Goal: Task Accomplishment & Management: Manage account settings

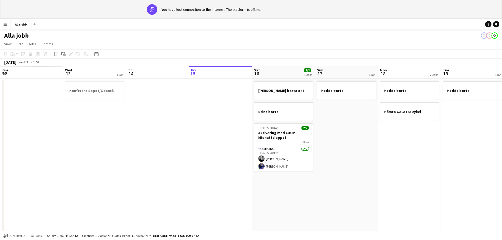
scroll to position [0, 118]
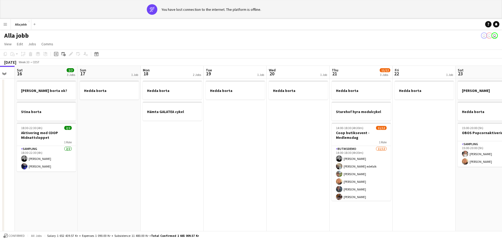
drag, startPoint x: 359, startPoint y: 136, endPoint x: 241, endPoint y: 140, distance: 118.4
click at [241, 140] on app-calendar-viewport "Wed 13 1 Job Thu 14 Fri 15 Sat 16 2/2 3 Jobs Sun 17 1 Job Mon 18 2 Jobs Tue 19 …" at bounding box center [251, 158] width 502 height 184
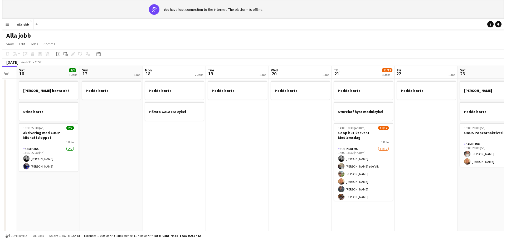
scroll to position [0, 175]
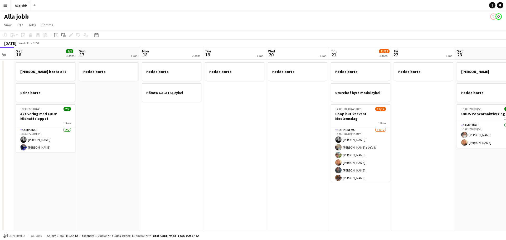
click at [317, 141] on app-date-cell "Hedda borta" at bounding box center [297, 146] width 63 height 172
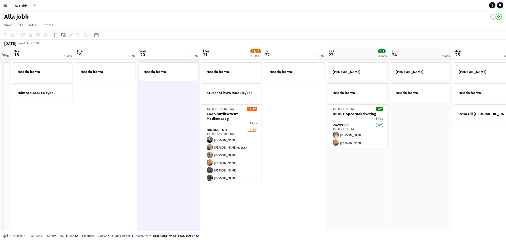
drag, startPoint x: 227, startPoint y: 143, endPoint x: 98, endPoint y: 166, distance: 130.7
click at [98, 166] on app-calendar-viewport "Fri 15 Sat 16 2/2 3 Jobs Sun 17 1 Job Mon 18 2 Jobs Tue 19 1 Job Wed 20 1 Job T…" at bounding box center [253, 139] width 506 height 184
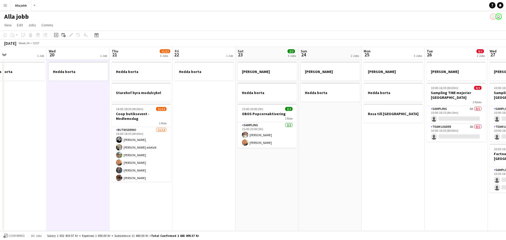
drag, startPoint x: 181, startPoint y: 159, endPoint x: 89, endPoint y: 162, distance: 91.5
click at [90, 162] on app-calendar-viewport "Sat 16 2/2 3 Jobs Sun 17 1 Job Mon 18 2 Jobs Tue 19 1 Job Wed 20 1 Job Thu 21 1…" at bounding box center [253, 139] width 506 height 184
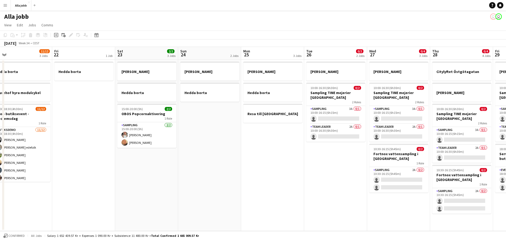
drag, startPoint x: 231, startPoint y: 160, endPoint x: 126, endPoint y: 159, distance: 105.2
click at [126, 159] on app-calendar-viewport "Mon 18 2 Jobs Tue 19 1 Job Wed 20 1 Job Thu 21 11/12 3 Jobs Fri 22 1 Job Sat 23…" at bounding box center [253, 139] width 506 height 184
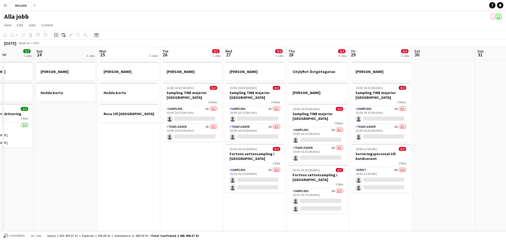
drag, startPoint x: 284, startPoint y: 164, endPoint x: 151, endPoint y: 153, distance: 133.6
click at [140, 160] on app-calendar-viewport "Thu 21 11/12 3 Jobs Fri 22 1 Job Sat 23 2/2 3 Jobs Sun 24 2 Jobs Mon 25 3 Jobs …" at bounding box center [253, 139] width 506 height 184
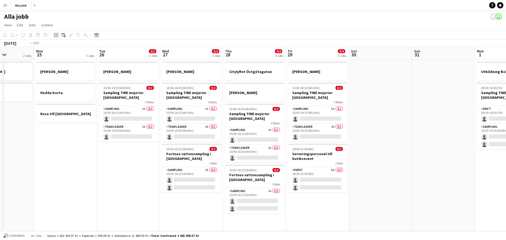
scroll to position [0, 143]
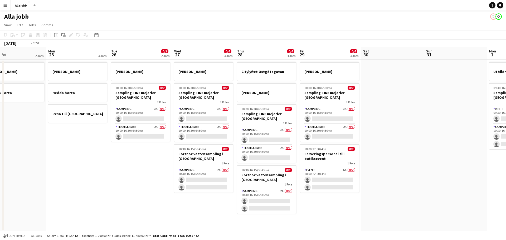
drag, startPoint x: 280, startPoint y: 136, endPoint x: 104, endPoint y: 145, distance: 177.1
click at [104, 145] on app-calendar-viewport "Fri 22 1 Job Sat 23 2/2 3 Jobs Sun 24 2 Jobs Mon 25 3 Jobs Tue 26 0/2 2 Jobs We…" at bounding box center [253, 139] width 506 height 184
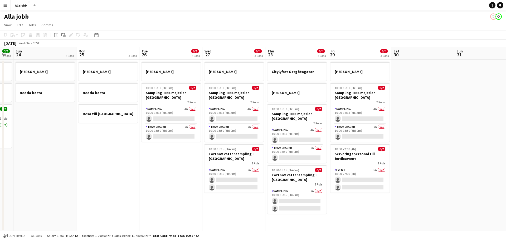
scroll to position [0, 150]
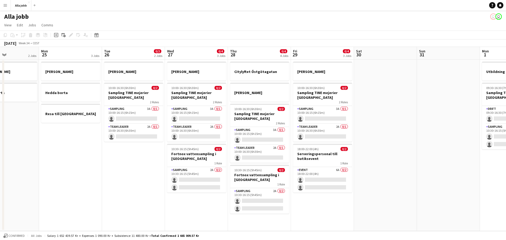
drag, startPoint x: 52, startPoint y: 139, endPoint x: 171, endPoint y: 152, distance: 119.5
click at [171, 152] on app-calendar-viewport "Fri 22 1 Job Sat 23 2/2 3 Jobs Sun 24 2 Jobs Mon 25 3 Jobs Tue 26 0/2 2 Jobs We…" at bounding box center [253, 139] width 506 height 184
click at [195, 179] on app-card-role "Sampling 2A 0/2 10:30-16:15 (5h45m) single-neutral-actions single-neutral-actio…" at bounding box center [196, 180] width 59 height 26
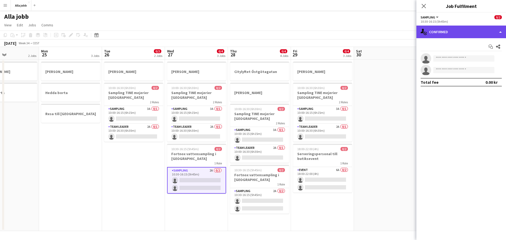
click at [456, 29] on div "single-neutral-actions-check-2 Confirmed" at bounding box center [461, 32] width 90 height 13
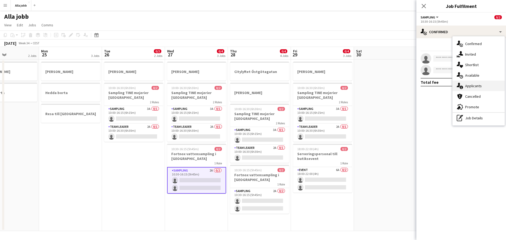
click at [473, 85] on div "single-neutral-actions-information Applicants" at bounding box center [478, 86] width 52 height 11
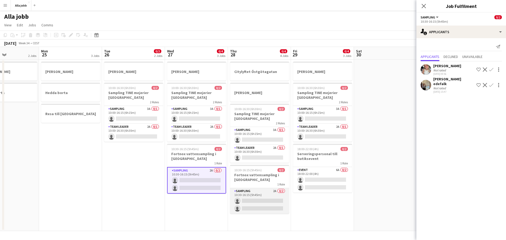
drag, startPoint x: 253, startPoint y: 199, endPoint x: 260, endPoint y: 197, distance: 7.0
click at [254, 199] on app-card-role "Sampling 2A 0/2 10:30-16:15 (5h45m) single-neutral-actions single-neutral-actio…" at bounding box center [259, 201] width 59 height 26
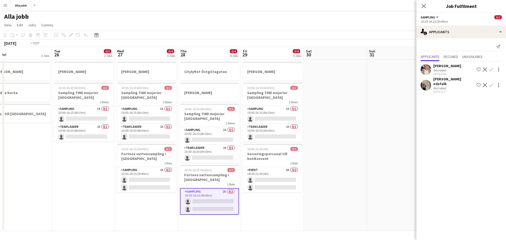
scroll to position [0, 154]
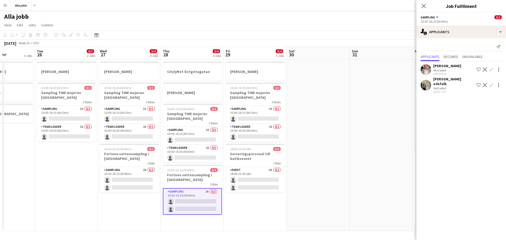
drag, startPoint x: 337, startPoint y: 182, endPoint x: 269, endPoint y: 181, distance: 67.5
click at [269, 181] on app-calendar-viewport "Sat 23 2/2 3 Jobs Sun 24 2 Jobs Mon 25 3 Jobs Tue 26 0/2 2 Jobs Wed 27 0/4 3 Jo…" at bounding box center [253, 139] width 506 height 184
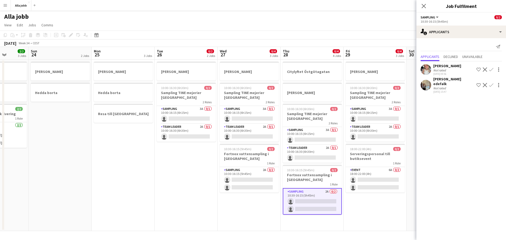
drag, startPoint x: 247, startPoint y: 157, endPoint x: 429, endPoint y: 147, distance: 182.1
click at [429, 147] on body "Menu Boards Boards Boards All jobs Status Workforce Workforce My Workforce Recr…" at bounding box center [253, 120] width 506 height 240
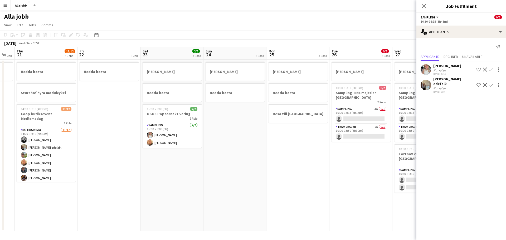
drag, startPoint x: 204, startPoint y: 149, endPoint x: 379, endPoint y: 134, distance: 175.4
click at [379, 134] on app-calendar-viewport "Tue 19 1 Job Wed 20 1 Job Thu 21 11/12 3 Jobs Fri 22 1 Job Sat 23 2/2 3 Jobs Su…" at bounding box center [253, 139] width 506 height 184
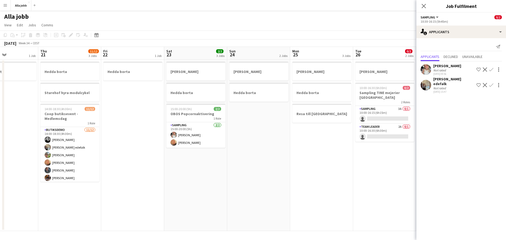
scroll to position [0, 147]
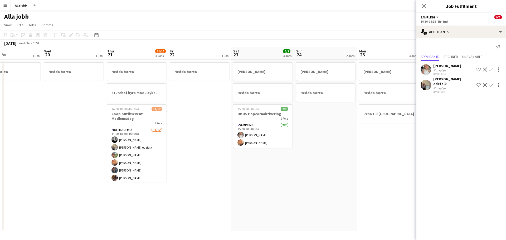
drag, startPoint x: 248, startPoint y: 125, endPoint x: 339, endPoint y: 125, distance: 90.7
click at [339, 125] on app-calendar-viewport "Sun 17 1 Job Mon 18 2 Jobs Tue 19 1 Job Wed 20 1 Job Thu 21 11/12 3 Jobs Fri 22…" at bounding box center [253, 139] width 506 height 184
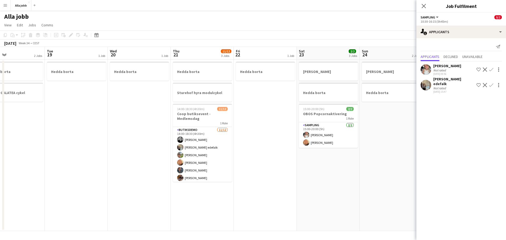
scroll to position [0, 140]
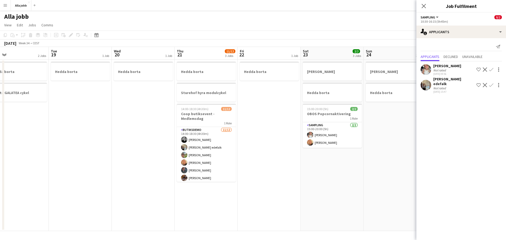
drag, startPoint x: 211, startPoint y: 159, endPoint x: 281, endPoint y: 161, distance: 69.6
click at [281, 161] on app-calendar-viewport "Sat 16 2/2 3 Jobs Sun 17 1 Job Mon 18 2 Jobs Tue 19 1 Job Wed 20 1 Job Thu 21 1…" at bounding box center [253, 139] width 506 height 184
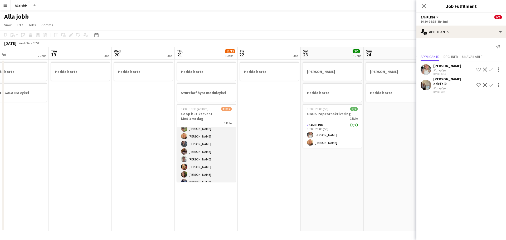
scroll to position [0, 0]
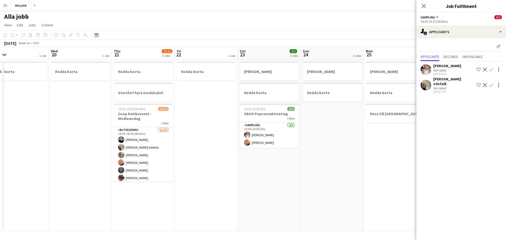
drag, startPoint x: 303, startPoint y: 150, endPoint x: 245, endPoint y: 143, distance: 57.7
click at [49, 153] on app-calendar-viewport "Sun 17 1 Job Mon 18 2 Jobs Tue 19 1 Job Wed 20 1 Job Thu 21 11/12 3 Jobs Fri 22…" at bounding box center [253, 139] width 506 height 184
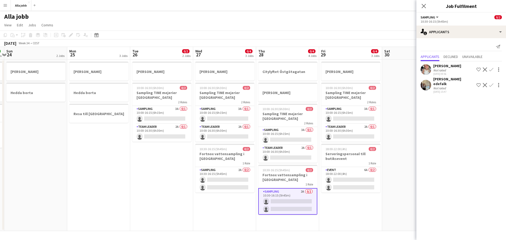
scroll to position [0, 150]
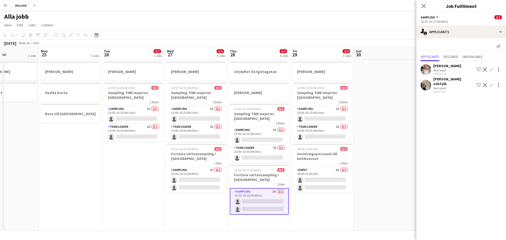
drag, startPoint x: 211, startPoint y: 146, endPoint x: 127, endPoint y: 151, distance: 84.0
click at [127, 151] on app-calendar-viewport "Fri 22 1 Job Sat 23 2/2 3 Jobs Sun 24 2 Jobs Mon 25 3 Jobs Tue 26 0/2 2 Jobs We…" at bounding box center [253, 139] width 506 height 184
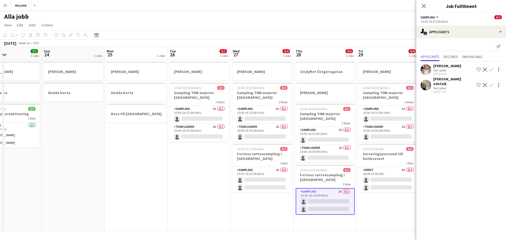
drag, startPoint x: 264, startPoint y: 156, endPoint x: 330, endPoint y: 155, distance: 65.9
click at [330, 155] on app-calendar-viewport "Thu 21 11/12 3 Jobs Fri 22 1 Job Sat 23 2/2 3 Jobs Sun 24 2 Jobs Mon 25 3 Jobs …" at bounding box center [253, 139] width 506 height 184
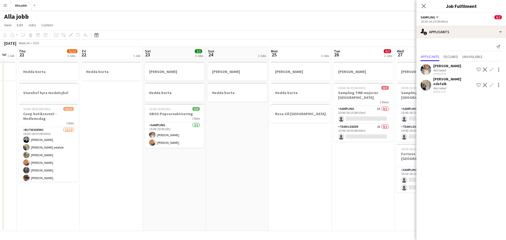
drag, startPoint x: 149, startPoint y: 152, endPoint x: 301, endPoint y: 148, distance: 152.1
click at [339, 148] on app-calendar-viewport "Wed 20 1 Job Thu 21 11/12 3 Jobs Fri 22 1 Job Sat 23 2/2 3 Jobs Sun 24 2 Jobs M…" at bounding box center [253, 139] width 506 height 184
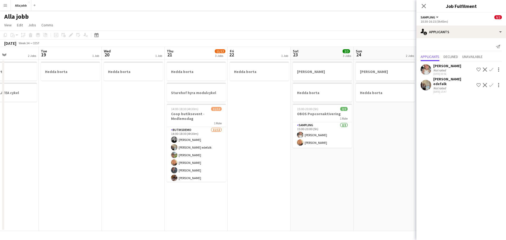
drag, startPoint x: 142, startPoint y: 147, endPoint x: 263, endPoint y: 147, distance: 121.8
click at [263, 147] on app-calendar-viewport "Sat 16 2/2 3 Jobs Sun 17 1 Job Mon 18 2 Jobs Tue 19 1 Job Wed 20 1 Job Thu 21 1…" at bounding box center [253, 139] width 506 height 184
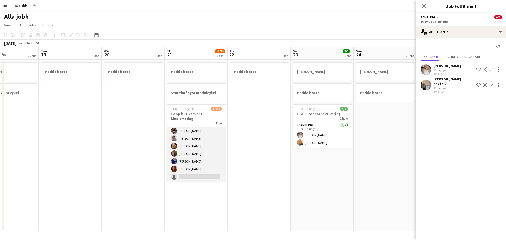
scroll to position [0, 0]
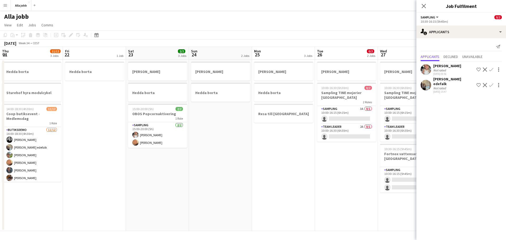
drag, startPoint x: 306, startPoint y: 169, endPoint x: 51, endPoint y: 163, distance: 255.2
click at [51, 163] on app-calendar-viewport "Sat 16 2/2 3 Jobs Sun 17 1 Job Mon 18 2 Jobs Tue 19 1 Job Wed 20 1 Job Thu 21 1…" at bounding box center [253, 139] width 506 height 184
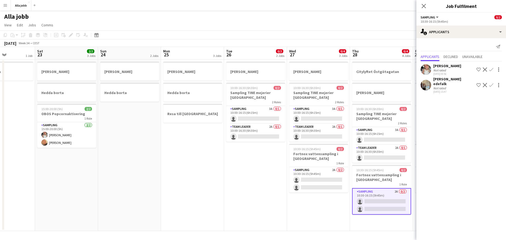
drag, startPoint x: 211, startPoint y: 161, endPoint x: 14, endPoint y: 159, distance: 196.6
click at [31, 159] on app-calendar-viewport "Wed 20 1 Job Thu 21 11/12 3 Jobs Fri 22 1 Job Sat 23 2/2 3 Jobs Sun 24 2 Jobs M…" at bounding box center [253, 139] width 506 height 184
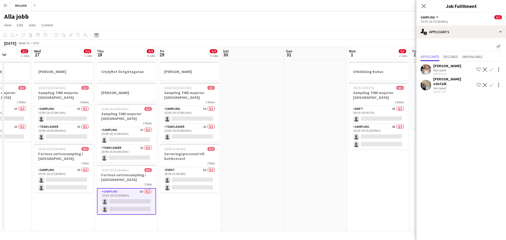
drag, startPoint x: 301, startPoint y: 159, endPoint x: 232, endPoint y: 160, distance: 69.1
click at [301, 159] on app-calendar-viewport "Sun 24 2 Jobs Mon 25 3 Jobs Tue 26 0/2 2 Jobs Wed 27 0/4 3 Jobs Thu 28 0/4 4 Jo…" at bounding box center [253, 139] width 506 height 184
click at [176, 179] on app-card-role "Event 6A 0/2 18:00-22:00 (4h) single-neutral-actions single-neutral-actions" at bounding box center [189, 180] width 59 height 26
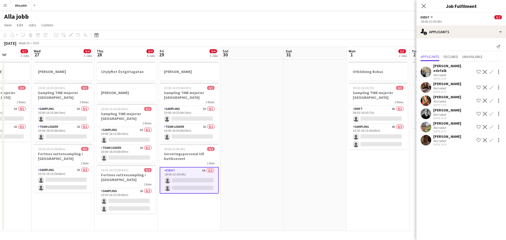
click at [426, 68] on app-user-avatar at bounding box center [426, 72] width 11 height 11
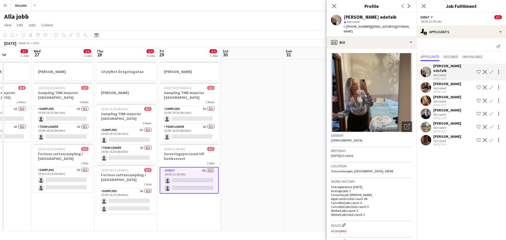
click at [288, 108] on app-date-cell at bounding box center [315, 146] width 63 height 172
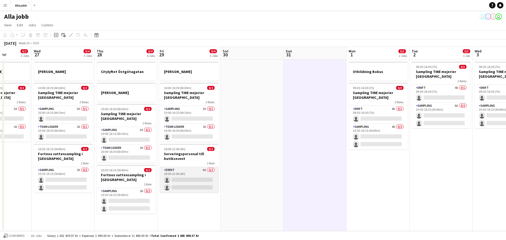
click at [195, 183] on app-card-role "Event 6A 0/2 18:00-22:00 (4h) single-neutral-actions single-neutral-actions" at bounding box center [189, 180] width 59 height 26
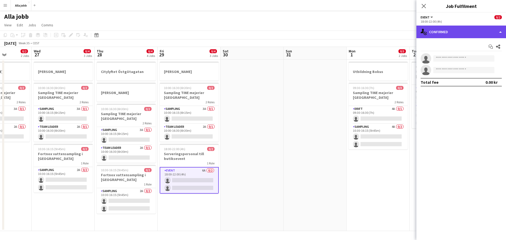
click at [461, 31] on div "single-neutral-actions-check-2 Confirmed" at bounding box center [461, 32] width 90 height 13
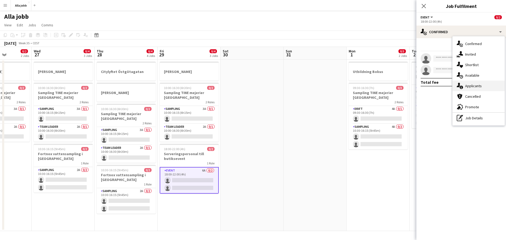
click at [476, 85] on div "single-neutral-actions-information Applicants" at bounding box center [478, 86] width 52 height 11
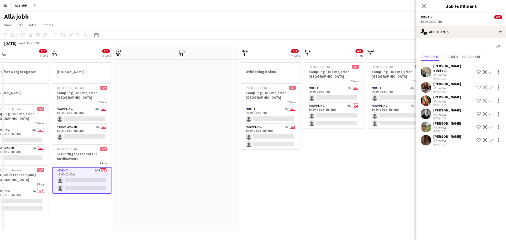
drag, startPoint x: 297, startPoint y: 142, endPoint x: 187, endPoint y: 142, distance: 109.4
click at [187, 142] on app-calendar-viewport "Mon 25 3 Jobs Tue 26 0/2 2 Jobs Wed 27 0/4 3 Jobs Thu 28 0/4 4 Jobs Fri 29 0/4 …" at bounding box center [253, 139] width 506 height 184
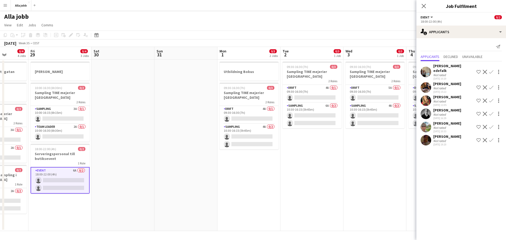
drag, startPoint x: 334, startPoint y: 144, endPoint x: 245, endPoint y: 142, distance: 88.6
click at [247, 142] on app-calendar-viewport "Tue 26 0/2 2 Jobs Wed 27 0/4 3 Jobs Thu 28 0/4 4 Jobs Fri 29 0/4 3 Jobs Sat 30 …" at bounding box center [253, 139] width 506 height 184
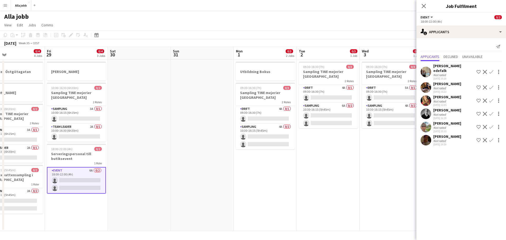
drag, startPoint x: 173, startPoint y: 137, endPoint x: 359, endPoint y: 139, distance: 186.6
click at [485, 138] on body "Menu Boards Boards Boards All jobs Status Workforce Workforce My Workforce Recr…" at bounding box center [253, 120] width 506 height 240
drag, startPoint x: 251, startPoint y: 134, endPoint x: 79, endPoint y: 128, distance: 172.2
click at [81, 128] on app-calendar-viewport "Tue 26 0/2 2 Jobs Wed 27 0/4 3 Jobs Thu 28 0/4 4 Jobs Fri 29 0/4 3 Jobs Sat 30 …" at bounding box center [253, 139] width 506 height 184
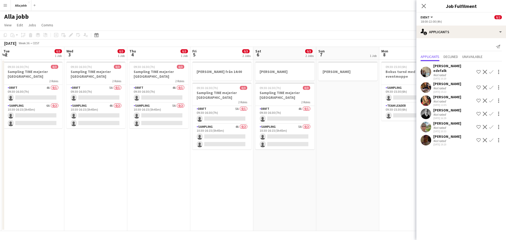
drag, startPoint x: 309, startPoint y: 123, endPoint x: 164, endPoint y: 124, distance: 145.2
click at [167, 124] on app-calendar-viewport "Sat 30 Sun 31 Mon 1 0/3 2 Jobs Tue 2 0/3 1 Job Wed 3 0/3 1 Job Thu 4 0/3 1 Job …" at bounding box center [253, 139] width 506 height 184
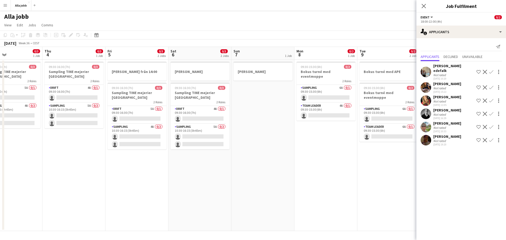
drag, startPoint x: 224, startPoint y: 125, endPoint x: 159, endPoint y: 127, distance: 65.4
click at [159, 127] on app-calendar-viewport "Sun 31 Mon 1 0/3 2 Jobs Tue 2 0/3 1 Job Wed 3 0/3 1 Job Thu 4 0/3 1 Job Fri 5 0…" at bounding box center [253, 139] width 506 height 184
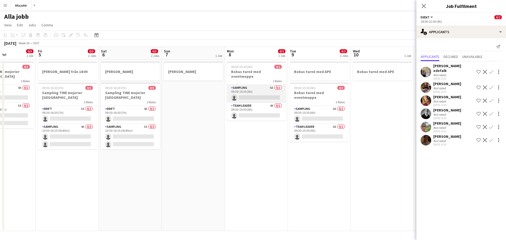
click at [254, 91] on app-card-role "Sampling 6A 0/1 09:30-15:30 (6h) single-neutral-actions" at bounding box center [256, 94] width 59 height 18
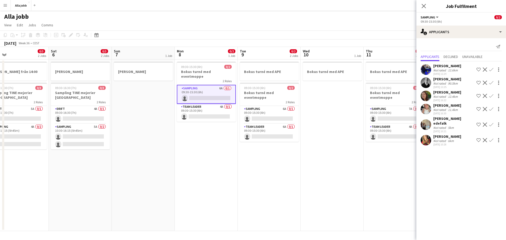
scroll to position [0, 203]
drag, startPoint x: 333, startPoint y: 138, endPoint x: 283, endPoint y: 143, distance: 50.5
click at [283, 143] on app-calendar-viewport "Tue 2 0/3 1 Job Wed 3 0/3 1 Job Thu 4 0/3 1 Job Fri 5 0/3 2 Jobs Sat 6 0/3 2 Jo…" at bounding box center [253, 139] width 506 height 184
click at [212, 104] on app-card-role "Team Leader 4A 0/1 09:30-15:30 (6h) single-neutral-actions" at bounding box center [206, 113] width 59 height 18
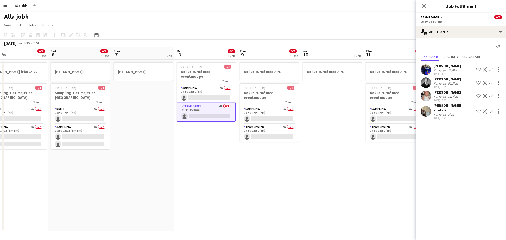
click at [491, 94] on app-icon "Confirm" at bounding box center [491, 96] width 4 height 4
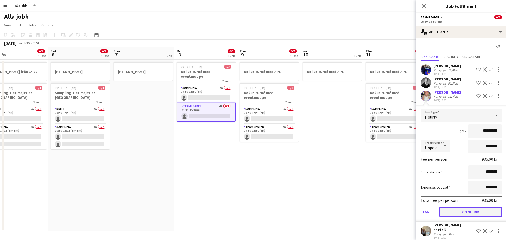
click at [469, 211] on button "Confirm" at bounding box center [470, 212] width 62 height 11
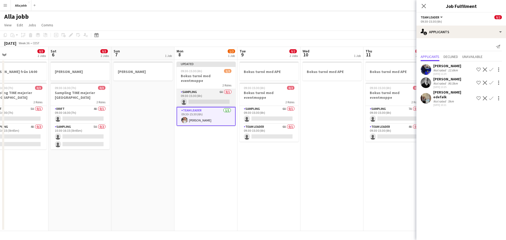
click at [198, 91] on app-card-role "Sampling 6A 0/1 09:30-15:30 (6h) single-neutral-actions" at bounding box center [206, 98] width 59 height 18
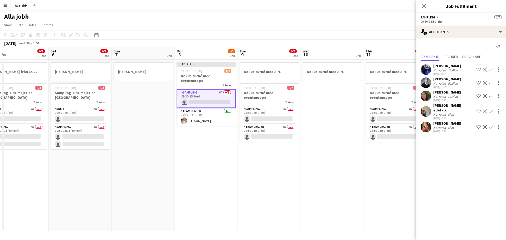
click at [493, 84] on app-icon "Confirm" at bounding box center [491, 83] width 4 height 4
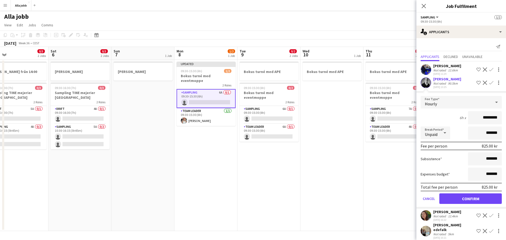
click at [482, 119] on input "*********" at bounding box center [485, 117] width 34 height 13
type input "******"
click button "Confirm" at bounding box center [470, 198] width 62 height 11
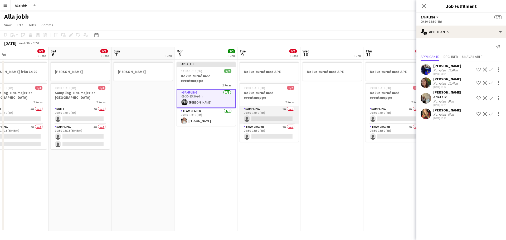
click at [274, 110] on app-card-role "Sampling 6A 0/1 09:30-15:30 (6h) single-neutral-actions" at bounding box center [269, 115] width 59 height 18
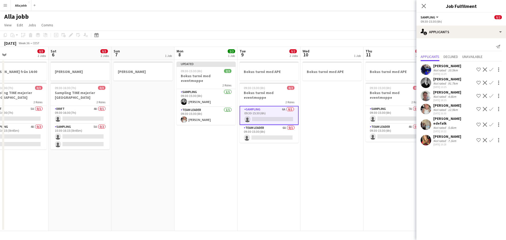
click at [491, 83] on app-icon "Confirm" at bounding box center [491, 83] width 4 height 4
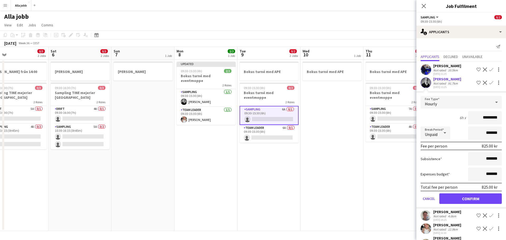
click at [481, 113] on input "*********" at bounding box center [485, 117] width 34 height 13
type input "******"
click at [383, 112] on app-card-role "Sampling 7A 0/1 09:30-15:30 (6h) single-neutral-actions" at bounding box center [395, 115] width 59 height 18
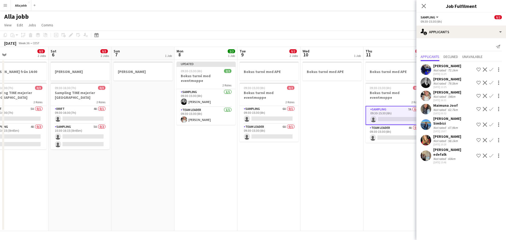
click at [342, 174] on app-date-cell "Bokus turné med APE" at bounding box center [331, 146] width 63 height 172
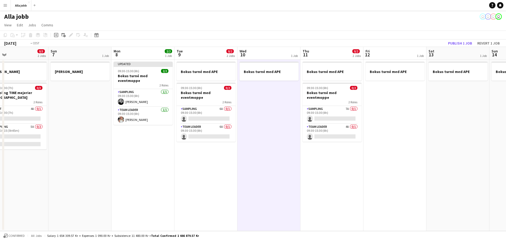
drag, startPoint x: 281, startPoint y: 161, endPoint x: 159, endPoint y: 153, distance: 122.1
click at [159, 154] on app-calendar-viewport "Wed 3 0/3 1 Job Thu 4 0/3 1 Job Fri 5 0/3 2 Jobs Sat 6 0/3 2 Jobs Sun 7 1 Job M…" at bounding box center [253, 139] width 506 height 184
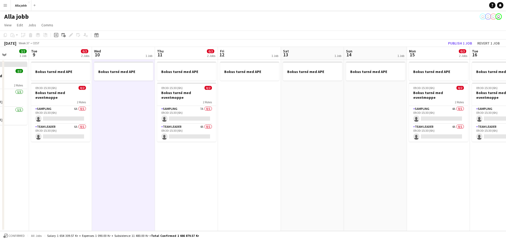
scroll to position [0, 134]
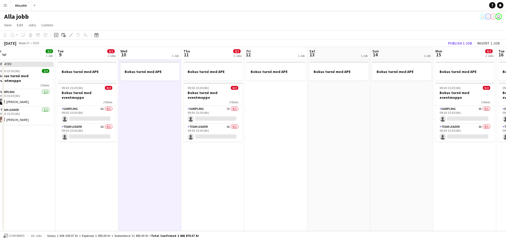
drag, startPoint x: 197, startPoint y: 152, endPoint x: 214, endPoint y: 147, distance: 17.7
click at [196, 152] on app-calendar-viewport "Sat 6 0/3 2 Jobs Sun 7 1 Job Mon 8 2/2 1 Job Tue 9 0/2 2 Jobs Wed 10 1 Job Thu …" at bounding box center [253, 139] width 506 height 184
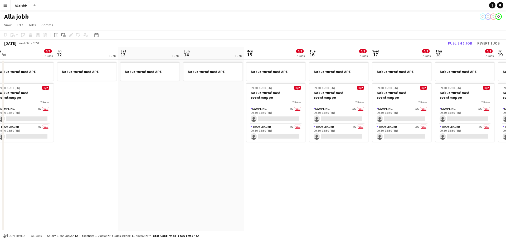
click at [306, 114] on app-date-cell "Bokus turné med APE 09:30-15:30 (6h) 0/2 Bokus turné med eventmoppe 2 Roles Sam…" at bounding box center [275, 146] width 63 height 172
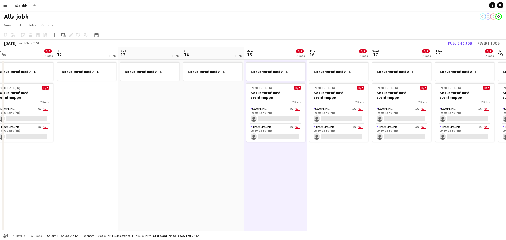
click at [301, 111] on app-card-role "Sampling 4A 0/1 09:30-15:30 (6h) single-neutral-actions" at bounding box center [275, 115] width 59 height 18
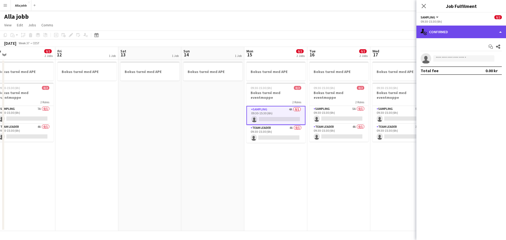
click at [462, 31] on div "single-neutral-actions-check-2 Confirmed" at bounding box center [461, 32] width 90 height 13
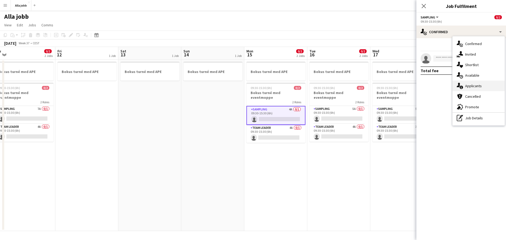
click at [478, 86] on div "single-neutral-actions-information Applicants" at bounding box center [478, 86] width 52 height 11
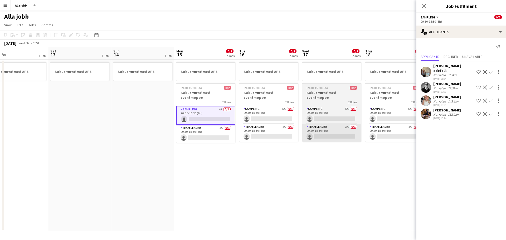
drag, startPoint x: 356, startPoint y: 155, endPoint x: 259, endPoint y: 130, distance: 100.0
click at [191, 152] on app-calendar-viewport "Tue 9 0/2 2 Jobs Wed 10 1 Job Thu 11 0/2 2 Jobs Fri 12 1 Job Sat 13 1 Job Sun 1…" at bounding box center [253, 139] width 506 height 184
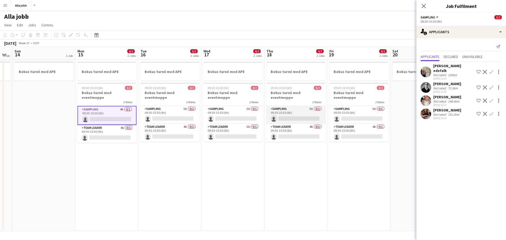
click at [316, 109] on app-card-role "Sampling 5A 0/1 09:30-15:30 (6h) single-neutral-actions" at bounding box center [295, 115] width 59 height 18
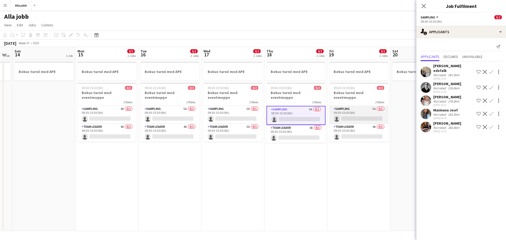
click at [369, 109] on app-card-role "Sampling 5A 0/1 09:30-15:30 (6h) single-neutral-actions" at bounding box center [358, 115] width 59 height 18
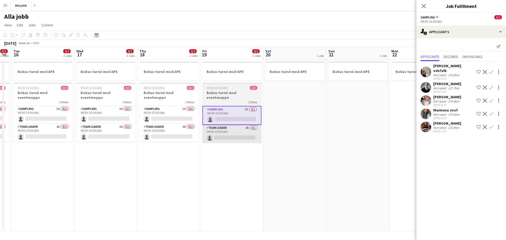
scroll to position [0, 207]
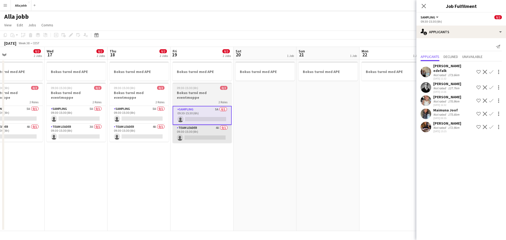
drag, startPoint x: 356, startPoint y: 136, endPoint x: 220, endPoint y: 137, distance: 136.5
click at [227, 137] on app-calendar-viewport "Sat 13 1 Job Sun 14 1 Job Mon 15 0/2 2 Jobs Tue 16 0/2 2 Jobs Wed 17 0/2 2 Jobs…" at bounding box center [253, 139] width 506 height 184
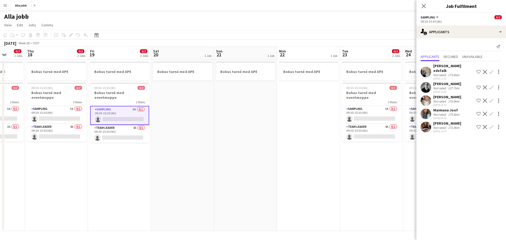
drag, startPoint x: 262, startPoint y: 134, endPoint x: 0, endPoint y: 126, distance: 262.6
click at [0, 126] on app-calendar-viewport "Sun 14 1 Job Mon 15 0/2 2 Jobs Tue 16 0/2 2 Jobs Wed 17 0/2 2 Jobs Thu 18 0/2 2…" at bounding box center [253, 139] width 506 height 184
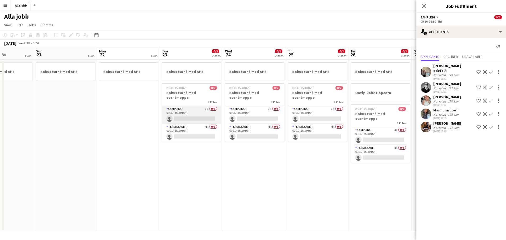
click at [193, 106] on app-card-role "Sampling 3A 0/1 09:30-15:30 (6h) single-neutral-actions" at bounding box center [191, 115] width 59 height 18
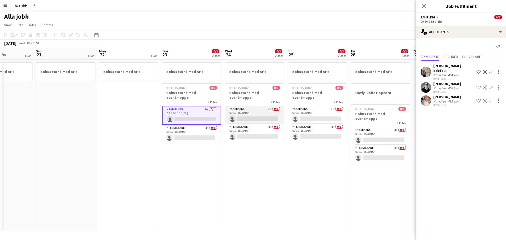
click at [264, 109] on app-card-role "Sampling 3A 0/1 09:30-15:30 (6h) single-neutral-actions" at bounding box center [254, 115] width 59 height 18
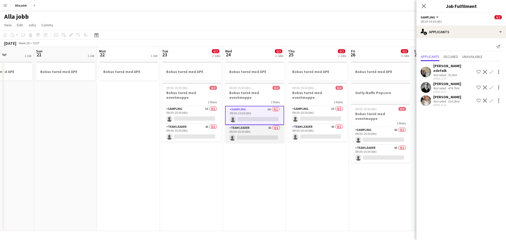
click at [271, 129] on app-card-role "Team Leader 4A 0/1 09:30-15:30 (6h) single-neutral-actions" at bounding box center [254, 134] width 59 height 18
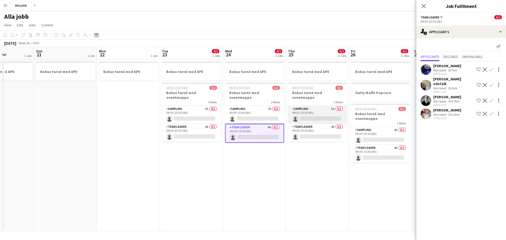
click at [312, 111] on app-card-role "Sampling 3A 0/1 09:30-15:30 (6h) single-neutral-actions" at bounding box center [317, 115] width 59 height 18
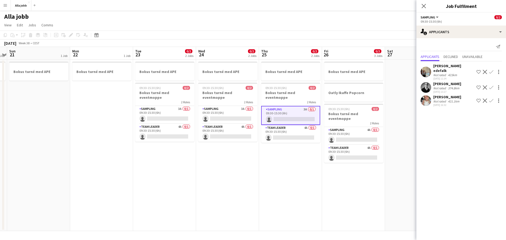
scroll to position [0, 186]
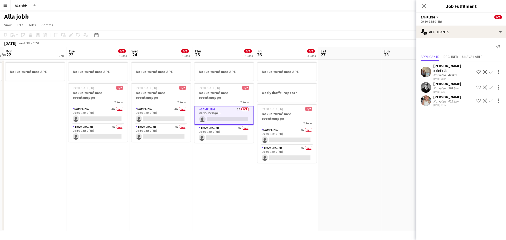
drag, startPoint x: 305, startPoint y: 127, endPoint x: 252, endPoint y: 133, distance: 52.8
click at [252, 133] on app-calendar-viewport "Fri 19 0/2 2 Jobs Sat 20 1 Job Sun 21 1 Job Mon 22 1 Job Tue 23 0/2 2 Jobs Wed …" at bounding box center [253, 139] width 506 height 184
drag, startPoint x: 282, startPoint y: 134, endPoint x: 300, endPoint y: 135, distance: 18.2
click at [282, 134] on app-card-role "Sampling 4A 0/1 09:30-15:30 (6h) single-neutral-actions" at bounding box center [286, 136] width 59 height 18
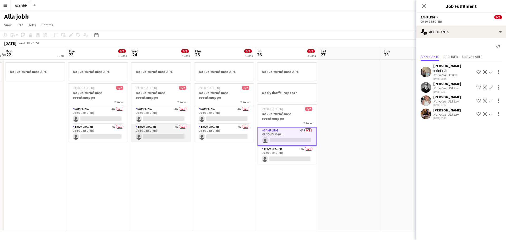
click at [188, 129] on app-card-role "Team Leader 4A 0/1 09:30-15:30 (6h) single-neutral-actions" at bounding box center [161, 133] width 59 height 18
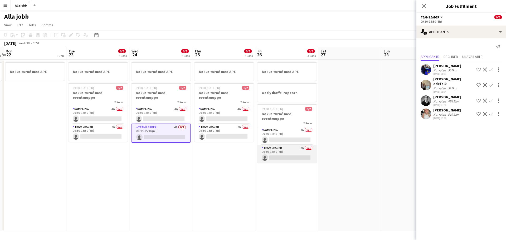
click at [289, 145] on app-card-role "Team Leader 4A 0/1 09:30-15:30 (6h) single-neutral-actions" at bounding box center [286, 154] width 59 height 18
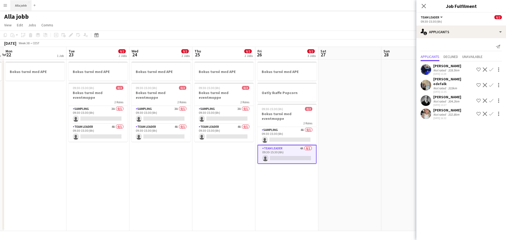
click at [24, 7] on button "Alla jobb Close" at bounding box center [21, 5] width 21 height 10
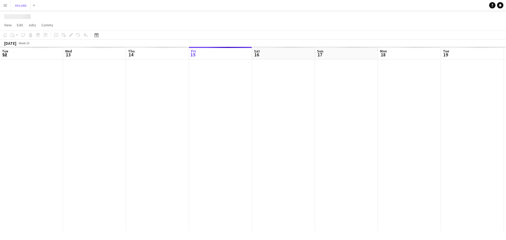
scroll to position [0, 126]
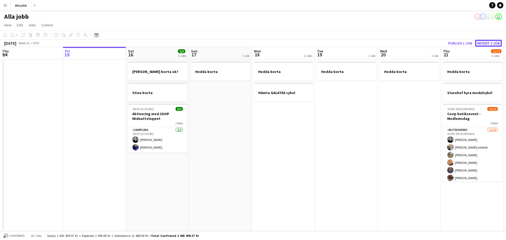
click at [482, 43] on button "Revert 1 job" at bounding box center [488, 43] width 27 height 7
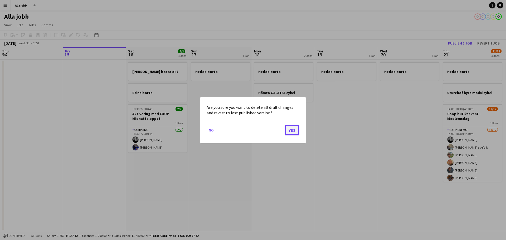
click at [290, 129] on button "Yes" at bounding box center [292, 130] width 15 height 11
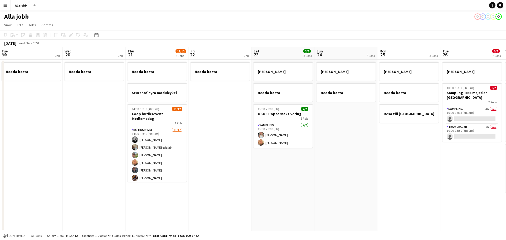
drag, startPoint x: 318, startPoint y: 142, endPoint x: 72, endPoint y: 147, distance: 246.7
click at [72, 147] on app-calendar-viewport "Sat 16 2/2 3 Jobs Sun 17 1 Job Mon 18 2 Jobs Tue 19 1 Job Wed 20 1 Job Thu 21 1…" at bounding box center [253, 139] width 506 height 184
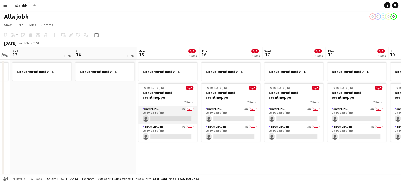
scroll to position [0, 179]
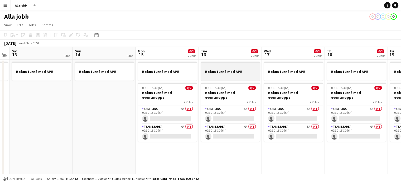
click at [186, 114] on app-card-role "Sampling 4A 0/1 09:30-15:30 (6h) single-neutral-actions" at bounding box center [167, 115] width 59 height 18
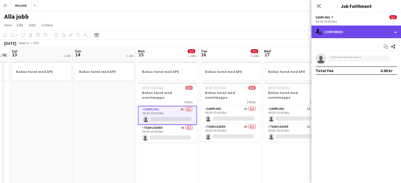
click at [385, 31] on div "single-neutral-actions-check-2 Confirmed" at bounding box center [356, 32] width 90 height 13
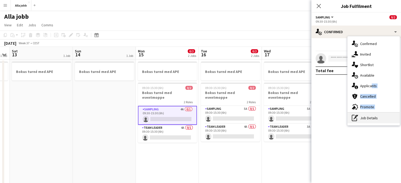
drag, startPoint x: 369, startPoint y: 87, endPoint x: 368, endPoint y: 115, distance: 27.5
click at [368, 115] on div "single-neutral-actions-check-2 Confirmed single-neutral-actions-share-1 Invited…" at bounding box center [373, 80] width 52 height 89
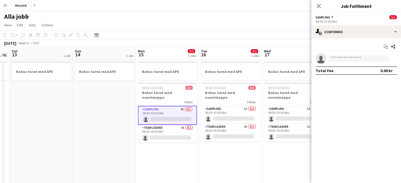
click at [368, 115] on mat-expansion-panel "check Confirmed Start chat Share single-neutral-actions Total fee 0.00 kr" at bounding box center [356, 110] width 90 height 145
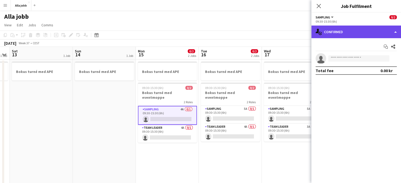
click at [354, 35] on div "single-neutral-actions-check-2 Confirmed" at bounding box center [356, 32] width 90 height 13
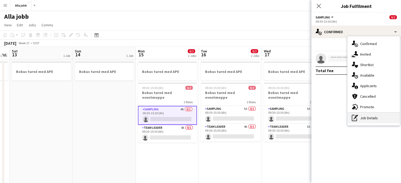
click at [365, 118] on div "pen-write Job Details" at bounding box center [373, 118] width 52 height 11
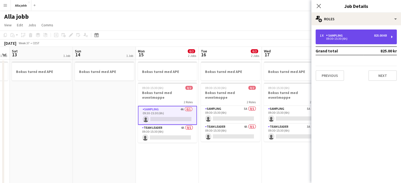
click at [348, 32] on div "1 x Sampling 825.00 kr 09:30-15:30 (6h)" at bounding box center [355, 37] width 81 height 15
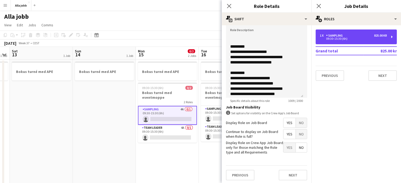
scroll to position [114, 0]
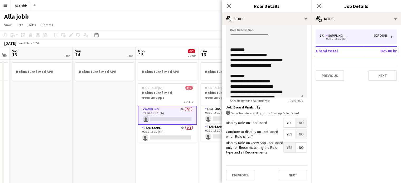
click at [111, 90] on app-date-cell "Bokus turné med APE" at bounding box center [104, 145] width 63 height 170
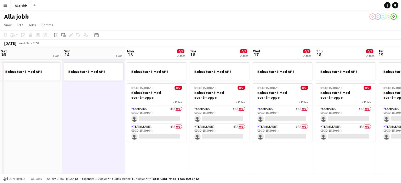
scroll to position [0, 191]
click at [154, 115] on app-card-role "Sampling 4A 0/1 09:30-15:30 (6h) single-neutral-actions" at bounding box center [155, 115] width 59 height 18
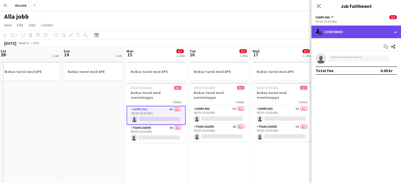
click at [329, 37] on div "single-neutral-actions-check-2 Confirmed" at bounding box center [356, 32] width 90 height 13
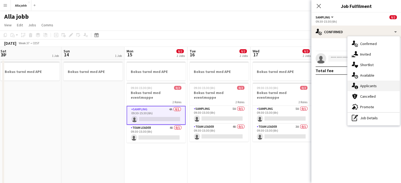
click at [360, 86] on div "single-neutral-actions-information Applicants" at bounding box center [373, 86] width 52 height 11
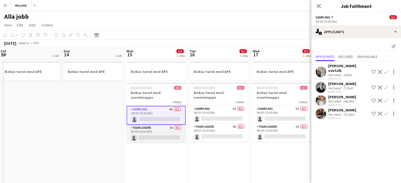
click at [166, 128] on app-card-role "Team Leader 4A 0/1 09:30-15:30 (6h) single-neutral-actions" at bounding box center [155, 134] width 59 height 18
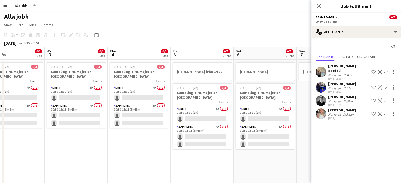
scroll to position [0, 129]
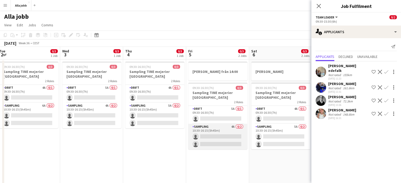
click at [213, 138] on app-card-role "Sampling 4A 0/2 10:30-16:15 (5h45m) single-neutral-actions single-neutral-actio…" at bounding box center [217, 137] width 59 height 26
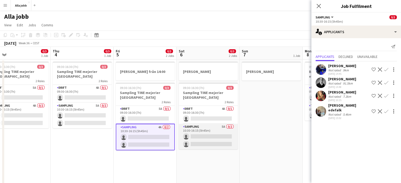
scroll to position [0, 135]
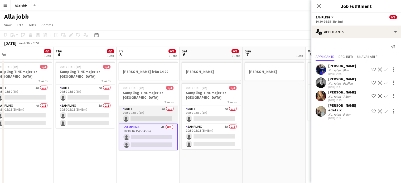
click at [146, 115] on app-card-role "Drift 5A 0/1 09:30-16:30 (7h) single-neutral-actions" at bounding box center [148, 115] width 59 height 18
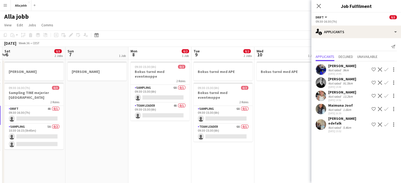
scroll to position [0, 187]
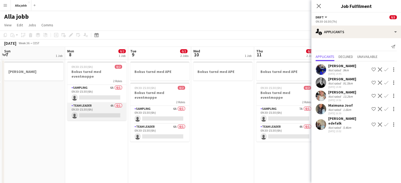
click at [99, 107] on app-card-role "Team Leader 4A 0/1 09:30-15:30 (6h) single-neutral-actions" at bounding box center [96, 112] width 59 height 18
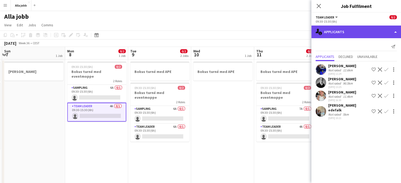
click at [364, 31] on div "single-neutral-actions-information Applicants" at bounding box center [356, 32] width 90 height 13
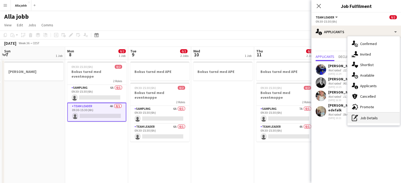
click at [355, 117] on icon at bounding box center [355, 117] width 2 height 2
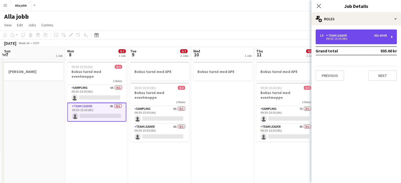
click at [352, 43] on div "1 x Team Leader 935.00 kr 09:30-15:30 (6h)" at bounding box center [355, 37] width 81 height 15
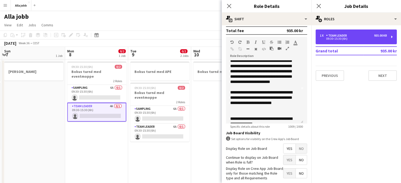
scroll to position [36, 0]
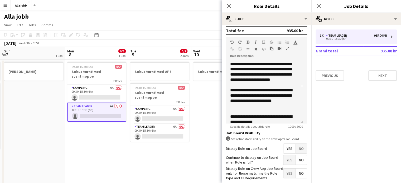
click at [108, 130] on app-date-cell "09:30-15:30 (6h) 0/2 Bokus turné med eventmoppe 2 Roles Sampling 6A 0/1 09:30-1…" at bounding box center [96, 145] width 63 height 170
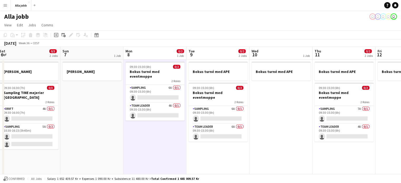
scroll to position [0, 182]
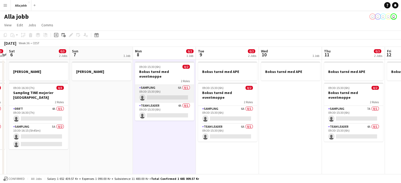
click at [161, 91] on app-card-role "Sampling 6A 0/1 09:30-15:30 (6h) single-neutral-actions" at bounding box center [164, 94] width 59 height 18
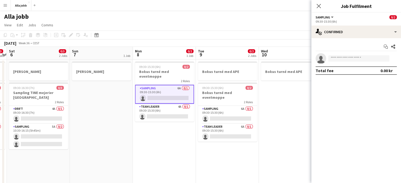
click at [98, 129] on app-date-cell "[PERSON_NAME]" at bounding box center [101, 145] width 63 height 170
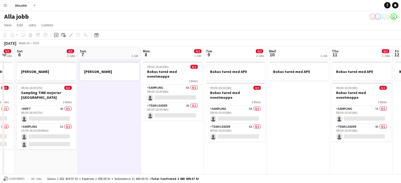
scroll to position [0, 165]
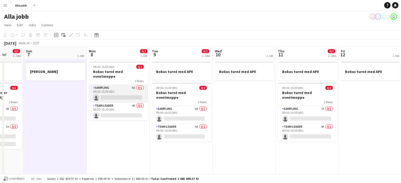
click at [118, 89] on app-card-role "Sampling 6A 0/1 09:30-15:30 (6h) single-neutral-actions" at bounding box center [118, 94] width 59 height 18
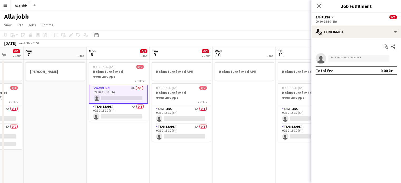
click at [264, 37] on app-toolbar "Copy Paste Paste Ctrl+V Paste with crew Ctrl+Shift+V Paste linked Job [GEOGRAPH…" at bounding box center [200, 35] width 401 height 9
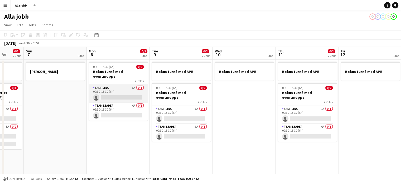
click at [133, 87] on app-card-role "Sampling 6A 0/1 09:30-15:30 (6h) single-neutral-actions" at bounding box center [118, 94] width 59 height 18
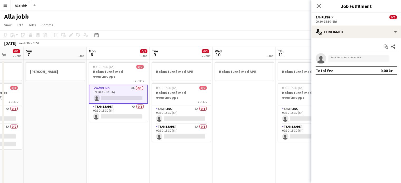
click at [221, 29] on app-page-menu "View Day view expanded Day view collapsed Month view Date picker Jump to [DATE]…" at bounding box center [200, 26] width 401 height 10
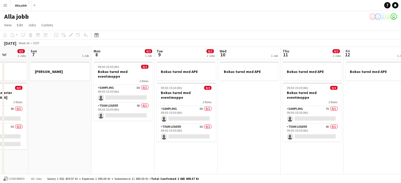
scroll to position [0, 153]
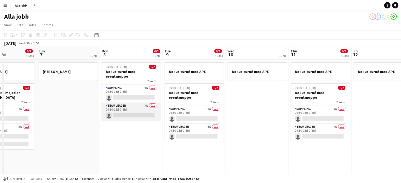
click at [143, 107] on app-card-role "Team Leader 4A 0/1 09:30-15:30 (6h) single-neutral-actions" at bounding box center [130, 112] width 59 height 18
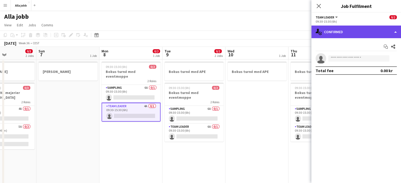
click at [365, 27] on div "single-neutral-actions-check-2 Confirmed" at bounding box center [356, 32] width 90 height 13
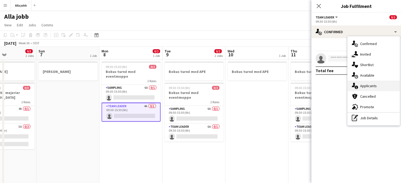
click at [368, 86] on div "single-neutral-actions-information Applicants" at bounding box center [373, 86] width 52 height 11
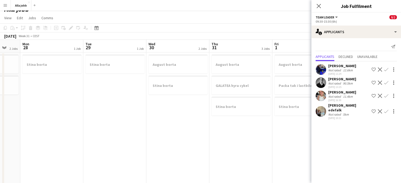
scroll to position [0, 186]
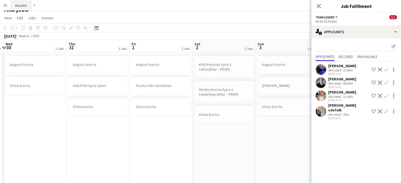
click at [20, 8] on button "Alla jobb Close" at bounding box center [21, 5] width 21 height 10
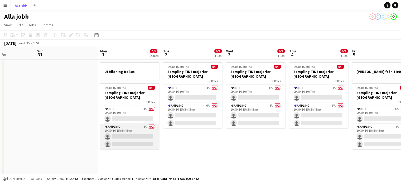
scroll to position [0, 218]
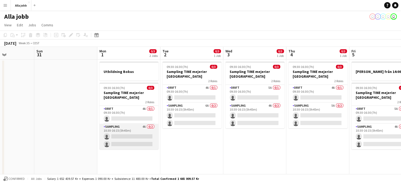
click at [139, 132] on app-card-role "Sampling 4A 0/2 10:30-16:15 (5h45m) single-neutral-actions single-neutral-actio…" at bounding box center [128, 137] width 59 height 26
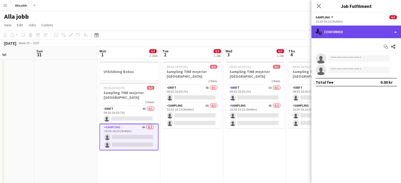
click at [346, 32] on div "single-neutral-actions-check-2 Confirmed" at bounding box center [356, 32] width 90 height 13
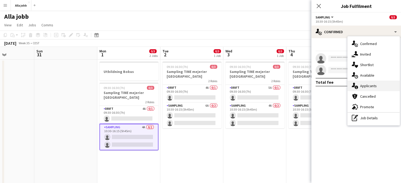
click at [353, 84] on icon at bounding box center [353, 85] width 3 height 4
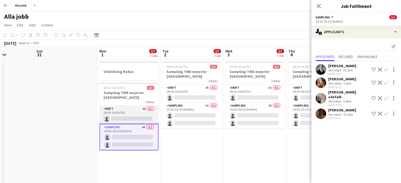
click at [141, 117] on app-card-role "Drift 4A 0/1 09:30-16:30 (7h) single-neutral-actions" at bounding box center [128, 115] width 59 height 18
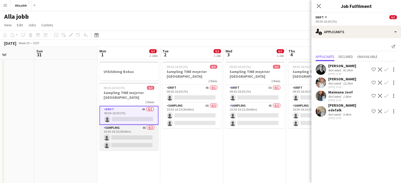
click at [144, 132] on app-card-role "Sampling 4A 0/2 10:30-16:15 (5h45m) single-neutral-actions single-neutral-actio…" at bounding box center [128, 138] width 59 height 26
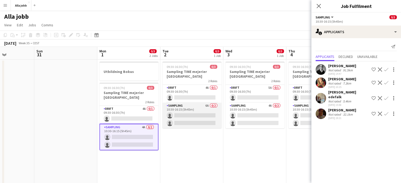
click at [191, 120] on app-card-role "Sampling 6A 0/2 10:30-16:15 (5h45m) single-neutral-actions single-neutral-actio…" at bounding box center [191, 116] width 59 height 26
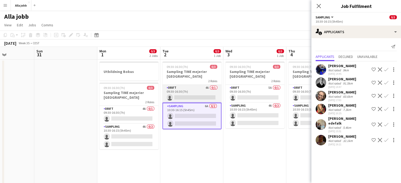
click at [202, 96] on app-card-role "Drift 4A 0/1 09:30-16:30 (7h) single-neutral-actions" at bounding box center [191, 94] width 59 height 18
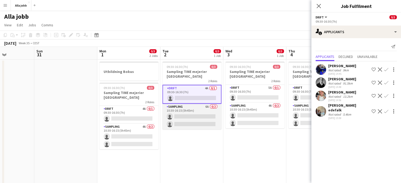
click at [198, 117] on app-card-role "Sampling 6A 0/2 10:30-16:15 (5h45m) single-neutral-actions single-neutral-actio…" at bounding box center [191, 117] width 59 height 26
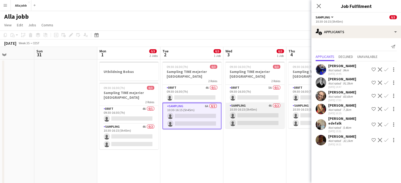
click at [250, 117] on app-card-role "Sampling 4A 0/2 10:30-16:15 (5h45m) single-neutral-actions single-neutral-actio…" at bounding box center [254, 116] width 59 height 26
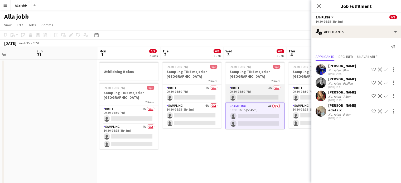
click at [250, 91] on app-card-role "Drift 5A 0/1 09:30-16:30 (7h) single-neutral-actions" at bounding box center [254, 94] width 59 height 18
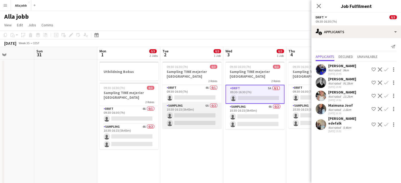
click at [199, 119] on app-card-role "Sampling 6A 0/2 10:30-16:15 (5h45m) single-neutral-actions single-neutral-actio…" at bounding box center [191, 116] width 59 height 26
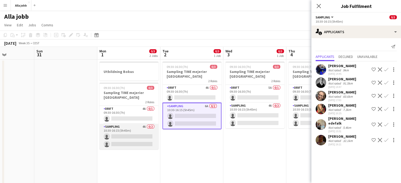
click at [134, 130] on app-card-role "Sampling 4A 0/2 10:30-16:15 (5h45m) single-neutral-actions single-neutral-actio…" at bounding box center [128, 137] width 59 height 26
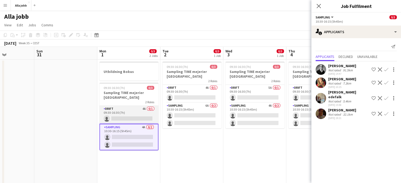
click at [139, 112] on app-card-role "Drift 4A 0/1 09:30-16:30 (7h) single-neutral-actions" at bounding box center [128, 115] width 59 height 18
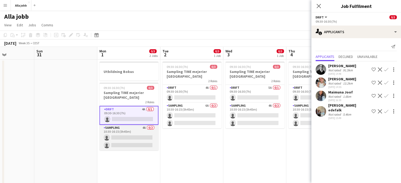
click at [139, 133] on app-card-role "Sampling 4A 0/2 10:30-16:15 (5h45m) single-neutral-actions single-neutral-actio…" at bounding box center [128, 138] width 59 height 26
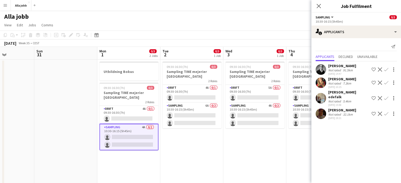
click at [387, 68] on app-icon "Confirm" at bounding box center [386, 69] width 4 height 4
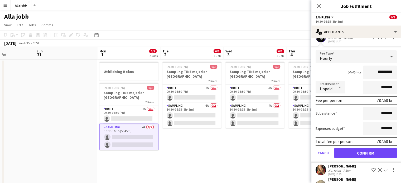
scroll to position [33, 0]
click at [374, 72] on input "*********" at bounding box center [380, 71] width 34 height 13
type input "******"
click button "Confirm" at bounding box center [365, 153] width 62 height 11
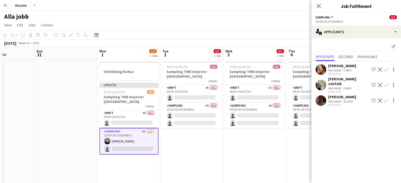
scroll to position [0, 0]
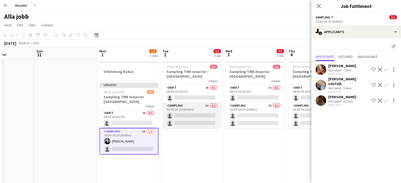
click at [197, 127] on app-card-role "Sampling 6A 0/2 10:30-16:15 (5h45m) single-neutral-actions single-neutral-actio…" at bounding box center [191, 116] width 59 height 26
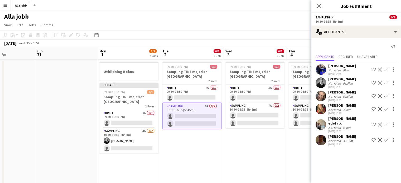
click at [388, 82] on app-icon "Confirm" at bounding box center [386, 83] width 4 height 4
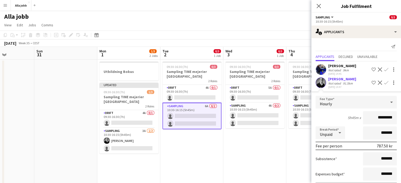
click at [377, 115] on input "*********" at bounding box center [380, 117] width 34 height 13
type input "******"
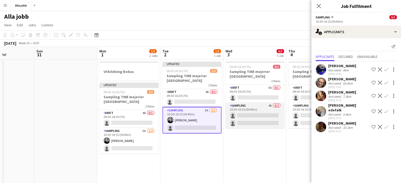
click at [258, 114] on app-card-role "Sampling 4A 0/2 10:30-16:15 (5h45m) single-neutral-actions single-neutral-actio…" at bounding box center [254, 116] width 59 height 26
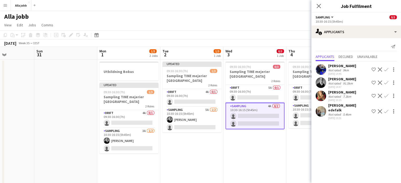
click at [388, 81] on button "Confirm" at bounding box center [386, 83] width 6 height 6
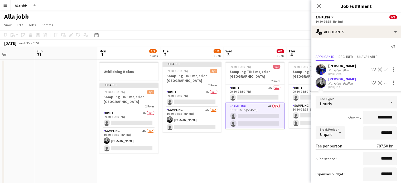
click at [376, 120] on input "*********" at bounding box center [380, 117] width 34 height 13
type input "********"
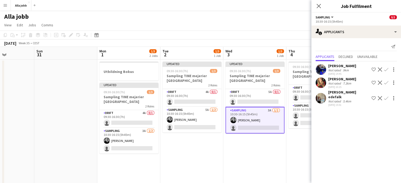
click at [266, 145] on app-date-cell "Updated 09:30-16:30 (7h) 1/3 Sampling TINE mejerier Stockholm 2 Roles Drift 5A …" at bounding box center [254, 145] width 63 height 170
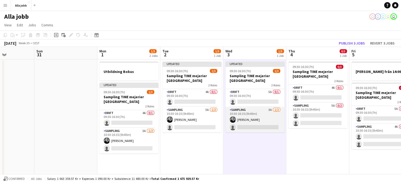
click at [265, 127] on app-card-role "Sampling 3A [DATE] 10:30-16:15 (5h45m) [PERSON_NAME] single-neutral-actions" at bounding box center [254, 120] width 59 height 26
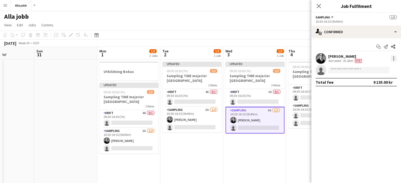
click at [393, 57] on div at bounding box center [393, 56] width 1 height 1
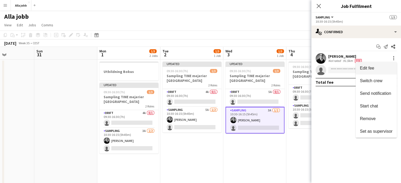
click at [367, 66] on span "Edit fee" at bounding box center [367, 68] width 14 height 4
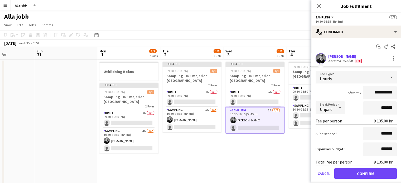
click at [375, 93] on input "**********" at bounding box center [380, 92] width 34 height 13
type input "****"
type input "******"
click button "Confirm" at bounding box center [365, 173] width 62 height 11
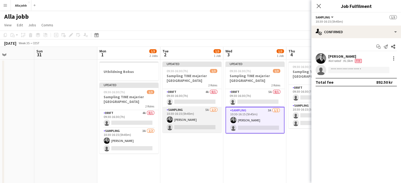
click at [198, 119] on app-card-role "Sampling 5A [DATE] 10:30-16:15 (5h45m) [PERSON_NAME] single-neutral-actions" at bounding box center [191, 120] width 59 height 26
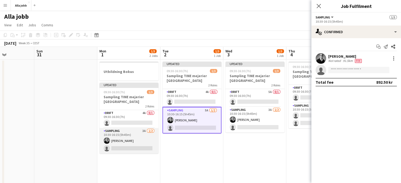
click at [138, 135] on app-card-role "Sampling 3A [DATE] 10:30-16:15 (5h45m) [PERSON_NAME] single-neutral-actions" at bounding box center [128, 141] width 59 height 26
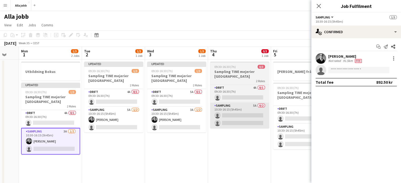
scroll to position [0, 171]
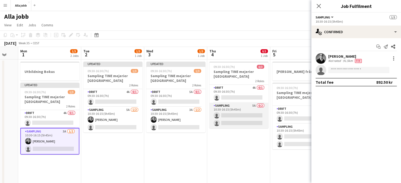
click at [255, 119] on app-card-role "Sampling 5A 0/2 10:30-16:15 (5h45m) single-neutral-actions single-neutral-actio…" at bounding box center [238, 116] width 59 height 26
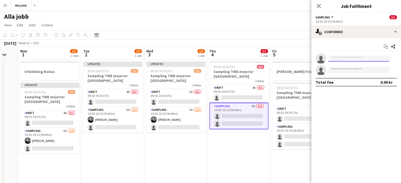
click at [338, 56] on input at bounding box center [358, 58] width 61 height 6
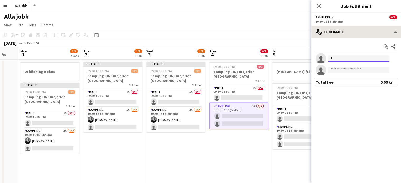
type input "*"
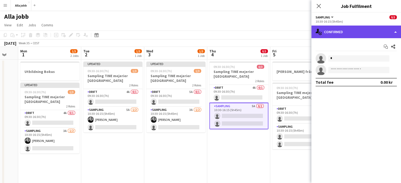
click at [340, 36] on div "single-neutral-actions-check-2 Confirmed" at bounding box center [356, 32] width 90 height 13
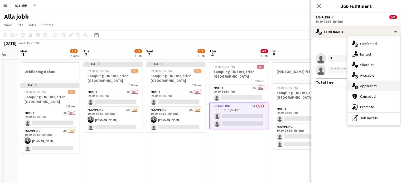
click at [367, 83] on div "single-neutral-actions-information Applicants" at bounding box center [373, 86] width 52 height 11
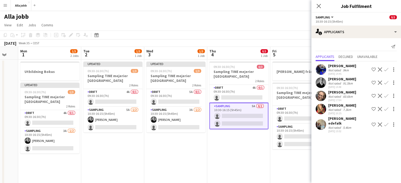
click at [386, 83] on app-icon "Confirm" at bounding box center [386, 83] width 4 height 4
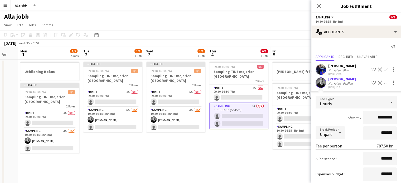
click at [376, 115] on input "*********" at bounding box center [380, 117] width 34 height 13
type input "******"
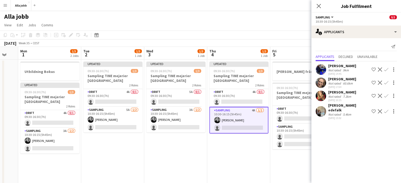
scroll to position [0, 216]
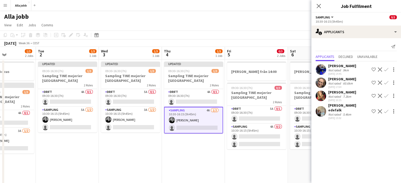
click at [256, 149] on app-card-role "Sampling 4A 0/2 10:30-16:15 (5h45m) single-neutral-actions single-neutral-actio…" at bounding box center [256, 137] width 59 height 26
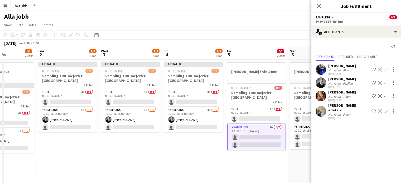
click at [386, 82] on app-icon "Confirm" at bounding box center [386, 83] width 4 height 4
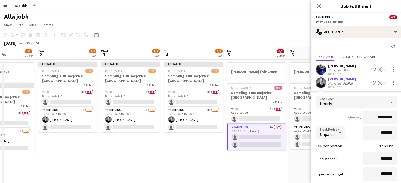
click at [374, 115] on input "*********" at bounding box center [380, 117] width 34 height 13
type input "******"
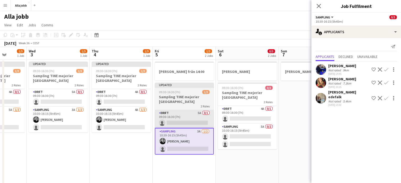
scroll to position [0, 164]
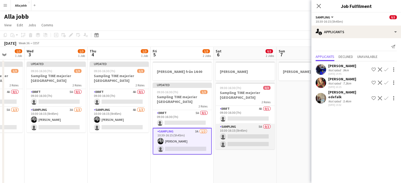
click at [248, 137] on app-card-role "Sampling 5A 0/2 10:30-16:15 (5h45m) single-neutral-actions single-neutral-actio…" at bounding box center [245, 137] width 59 height 26
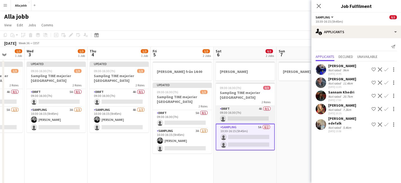
click at [254, 113] on app-card-role "Drift 4A 0/1 09:30-16:30 (7h) single-neutral-actions" at bounding box center [245, 115] width 59 height 18
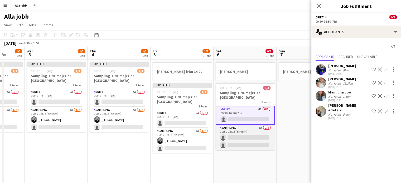
click at [252, 129] on app-card-role "Sampling 5A 0/2 10:30-16:15 (5h45m) single-neutral-actions single-neutral-actio…" at bounding box center [245, 138] width 59 height 26
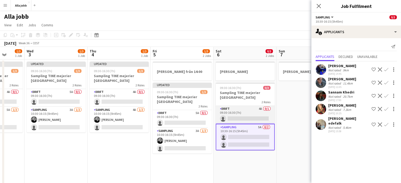
click at [261, 115] on app-card-role "Drift 4A 0/1 09:30-16:30 (7h) single-neutral-actions" at bounding box center [245, 115] width 59 height 18
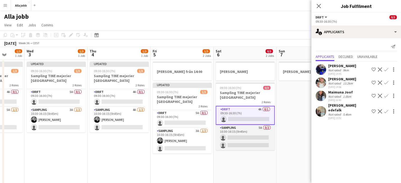
click at [248, 140] on app-card-role "Sampling 5A 0/2 10:30-16:15 (5h45m) single-neutral-actions single-neutral-actio…" at bounding box center [245, 138] width 59 height 26
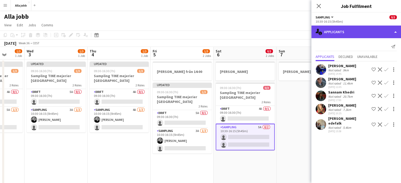
click at [346, 33] on div "single-neutral-actions-information Applicants" at bounding box center [356, 32] width 90 height 13
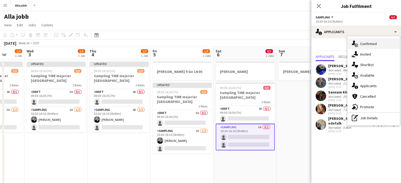
click at [363, 46] on div "single-neutral-actions-check-2 Confirmed" at bounding box center [373, 43] width 52 height 11
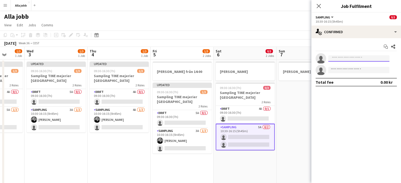
click at [334, 58] on input at bounding box center [358, 58] width 61 height 6
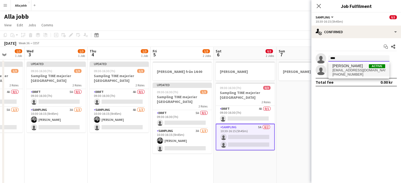
type input "****"
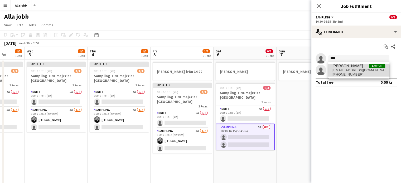
click at [346, 72] on span "[PHONE_NUMBER]" at bounding box center [358, 74] width 53 height 4
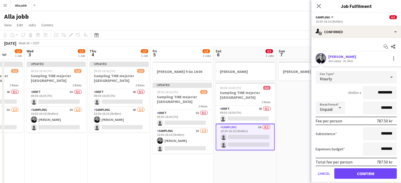
click at [375, 92] on input "*********" at bounding box center [380, 92] width 34 height 13
type input "******"
click button "Confirm" at bounding box center [365, 173] width 62 height 11
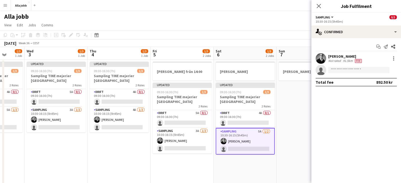
click at [294, 107] on app-date-cell "[PERSON_NAME]" at bounding box center [307, 145] width 63 height 170
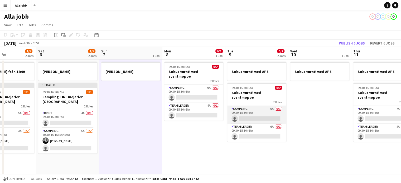
scroll to position [0, 217]
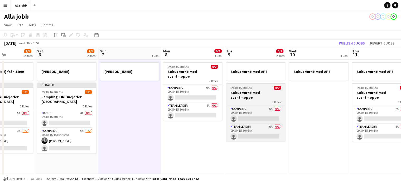
click at [201, 105] on app-card-role "Team Leader 4A 0/1 09:30-15:30 (6h) single-neutral-actions" at bounding box center [192, 112] width 59 height 18
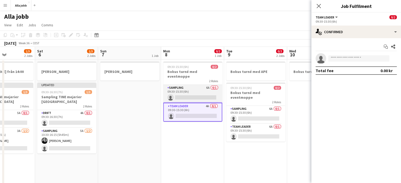
click at [216, 86] on app-card-role "Sampling 6A 0/1 09:30-15:30 (6h) single-neutral-actions" at bounding box center [192, 94] width 59 height 18
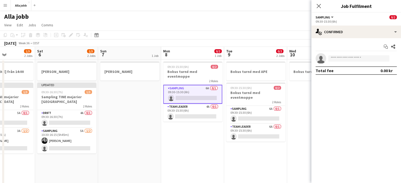
click at [338, 38] on div "Start chat Share single-neutral-actions Total fee 0.00 kr" at bounding box center [356, 58] width 90 height 41
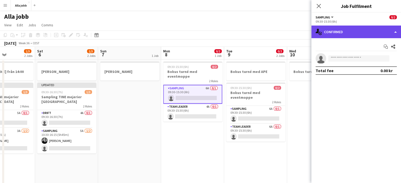
click at [338, 37] on div "single-neutral-actions-check-2 Confirmed" at bounding box center [356, 32] width 90 height 13
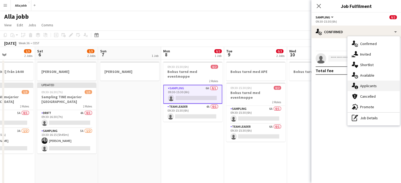
click at [362, 86] on div "single-neutral-actions-information Applicants" at bounding box center [373, 86] width 52 height 11
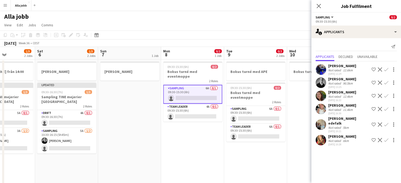
click at [384, 81] on app-icon "Confirm" at bounding box center [386, 83] width 4 height 4
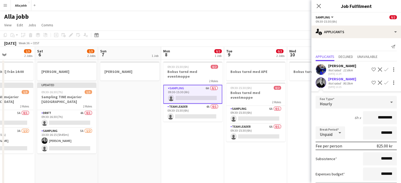
click at [373, 116] on input "*********" at bounding box center [380, 117] width 34 height 13
type input "******"
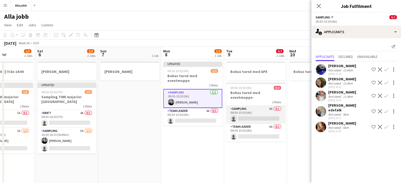
click at [248, 111] on app-card-role "Sampling 6A 0/1 09:30-15:30 (6h) single-neutral-actions" at bounding box center [255, 115] width 59 height 18
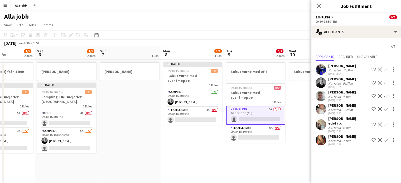
click at [386, 81] on app-icon "Confirm" at bounding box center [386, 83] width 4 height 4
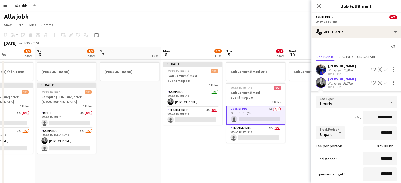
click at [375, 119] on input "*********" at bounding box center [380, 117] width 34 height 13
type input "******"
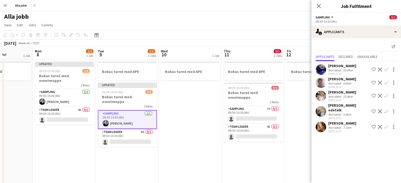
scroll to position [0, 222]
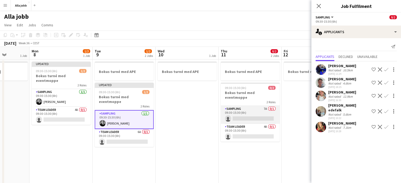
click at [244, 111] on app-card-role "Sampling 7A 0/1 09:30-15:30 (6h) single-neutral-actions" at bounding box center [250, 115] width 59 height 18
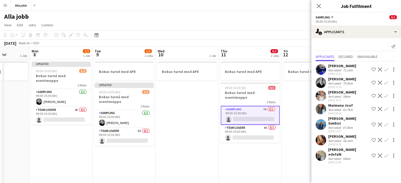
click at [386, 82] on app-icon "Confirm" at bounding box center [386, 83] width 4 height 4
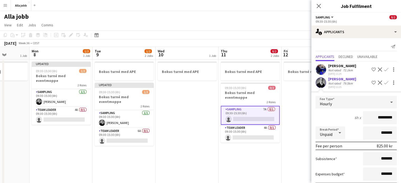
click at [376, 119] on input "*********" at bounding box center [380, 117] width 34 height 13
type input "******"
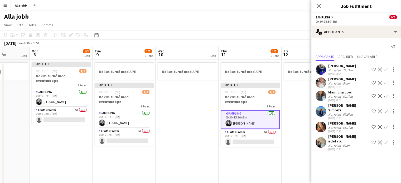
click at [198, 151] on app-date-cell "Bokus turné med APE" at bounding box center [186, 145] width 63 height 170
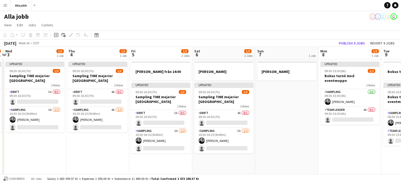
scroll to position [0, 122]
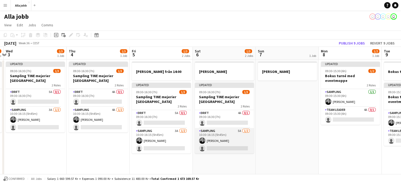
click at [220, 141] on app-card-role "Sampling 5A [DATE] 10:30-16:15 (5h45m) [PERSON_NAME] single-neutral-actions" at bounding box center [224, 141] width 59 height 26
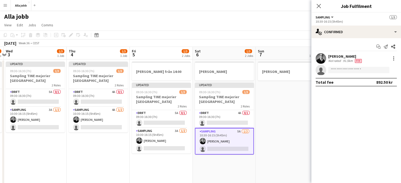
click at [306, 117] on app-date-cell "[PERSON_NAME]" at bounding box center [287, 145] width 63 height 170
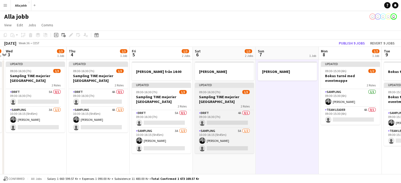
click at [222, 99] on h3 "Sampling TINE mejerier [GEOGRAPHIC_DATA]" at bounding box center [224, 99] width 59 height 9
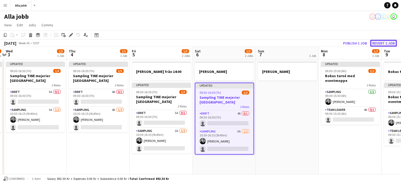
click at [375, 42] on button "Revert 1 job" at bounding box center [383, 43] width 27 height 7
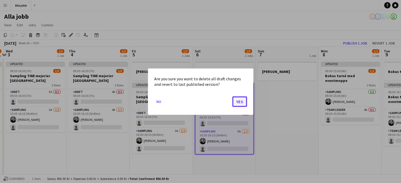
click at [240, 100] on button "Yes" at bounding box center [239, 101] width 15 height 11
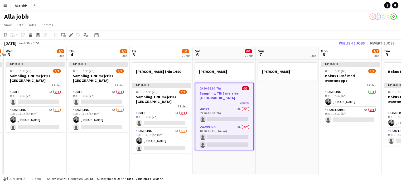
click at [286, 102] on app-date-cell "[PERSON_NAME]" at bounding box center [287, 145] width 63 height 170
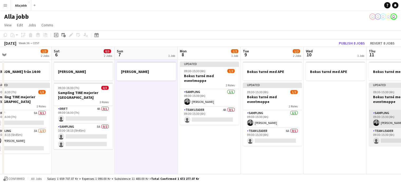
scroll to position [0, 203]
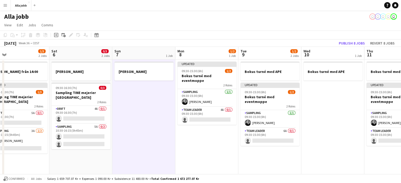
drag, startPoint x: 318, startPoint y: 61, endPoint x: 309, endPoint y: 65, distance: 9.4
click at [309, 65] on app-calendar-viewport "Tue 2 1/3 1 Job Wed 3 1/3 1 Job Thu 4 1/3 1 Job Fri 5 1/3 2 Jobs Sat 6 0/3 2 Jo…" at bounding box center [200, 138] width 401 height 182
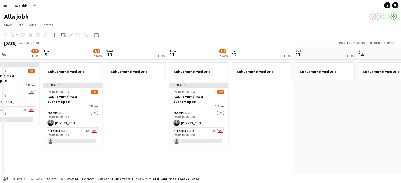
scroll to position [0, 148]
click at [351, 43] on button "Publish 8 jobs" at bounding box center [352, 43] width 30 height 7
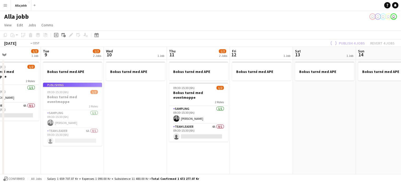
drag, startPoint x: 231, startPoint y: 79, endPoint x: 287, endPoint y: 94, distance: 57.9
click at [287, 94] on app-calendar-viewport "Sat 6 0/3 2 Jobs Sun 7 1 Job Mon 8 1/2 1 Job Tue 9 1/2 2 Jobs Wed 10 1 Job Thu …" at bounding box center [200, 138] width 401 height 182
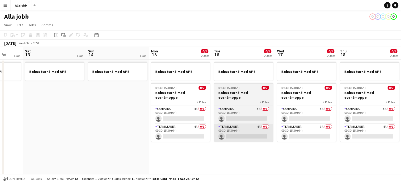
scroll to position [0, 230]
